Goal: Information Seeking & Learning: Compare options

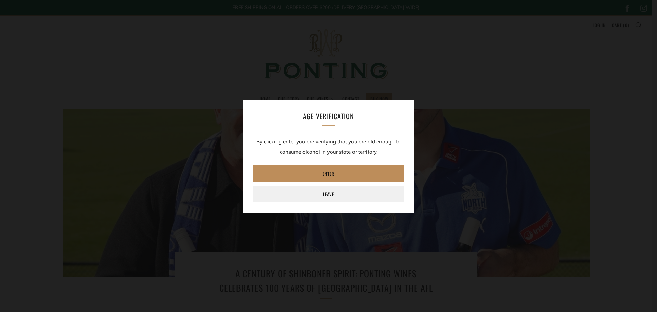
click at [322, 172] on link "Enter" at bounding box center [328, 173] width 151 height 16
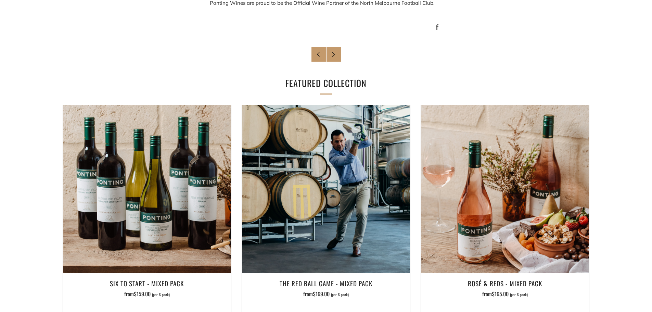
scroll to position [616, 0]
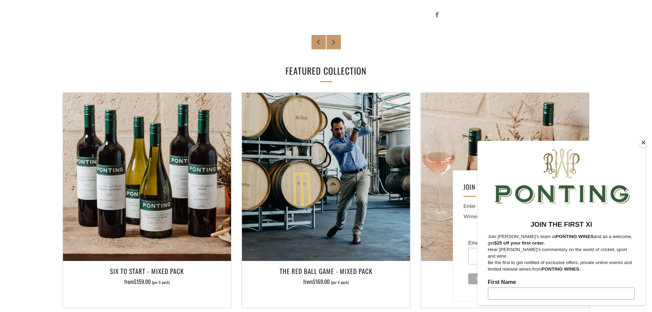
click at [644, 142] on button "Close" at bounding box center [643, 142] width 10 height 10
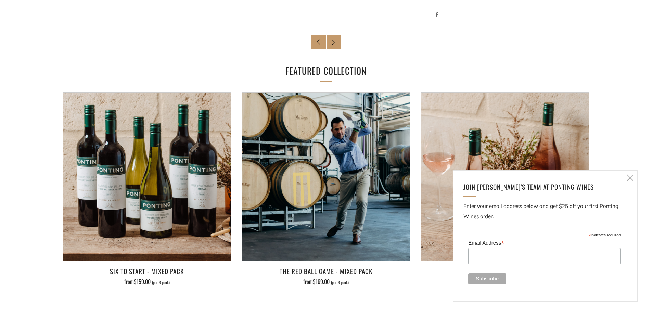
click at [629, 176] on icon at bounding box center [630, 177] width 8 height 9
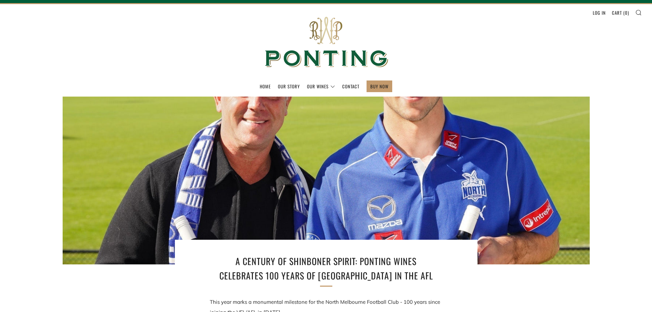
scroll to position [0, 0]
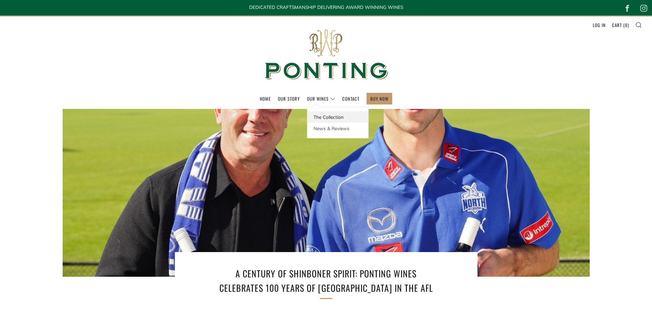
click at [331, 117] on link "The Collection" at bounding box center [337, 116] width 61 height 11
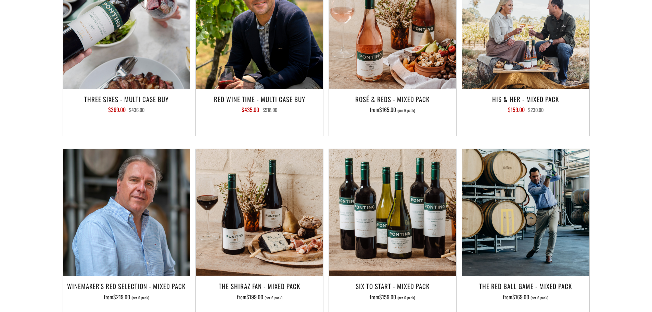
scroll to position [993, 0]
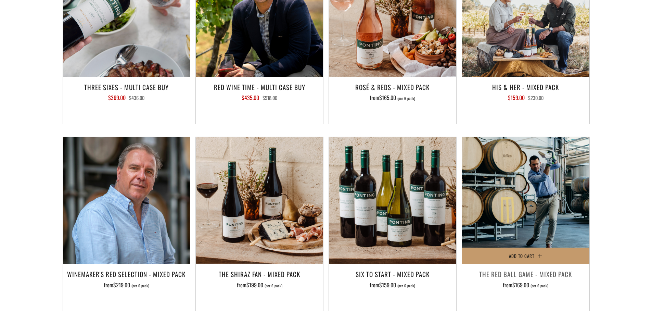
click at [523, 268] on h3 "The Red Ball Game - Mixed Pack" at bounding box center [525, 274] width 120 height 12
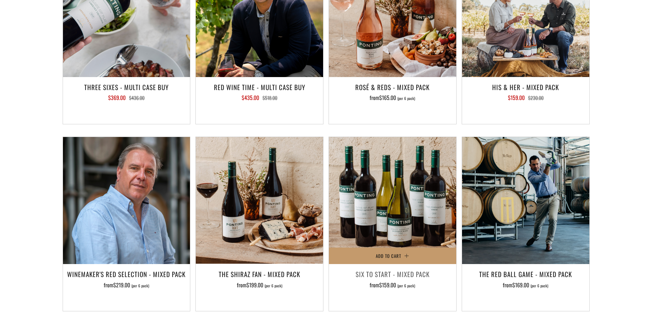
click at [384, 268] on h3 "Six To Start - Mixed Pack" at bounding box center [392, 274] width 120 height 12
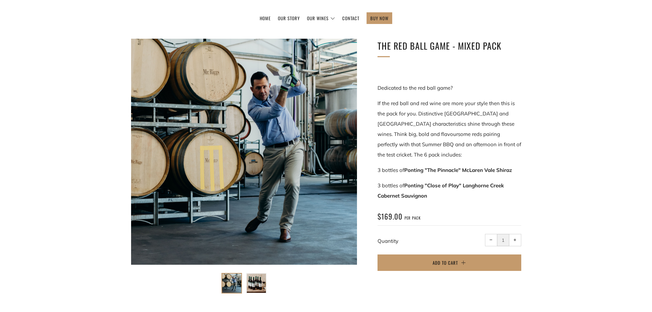
scroll to position [68, 0]
